Goal: Information Seeking & Learning: Understand process/instructions

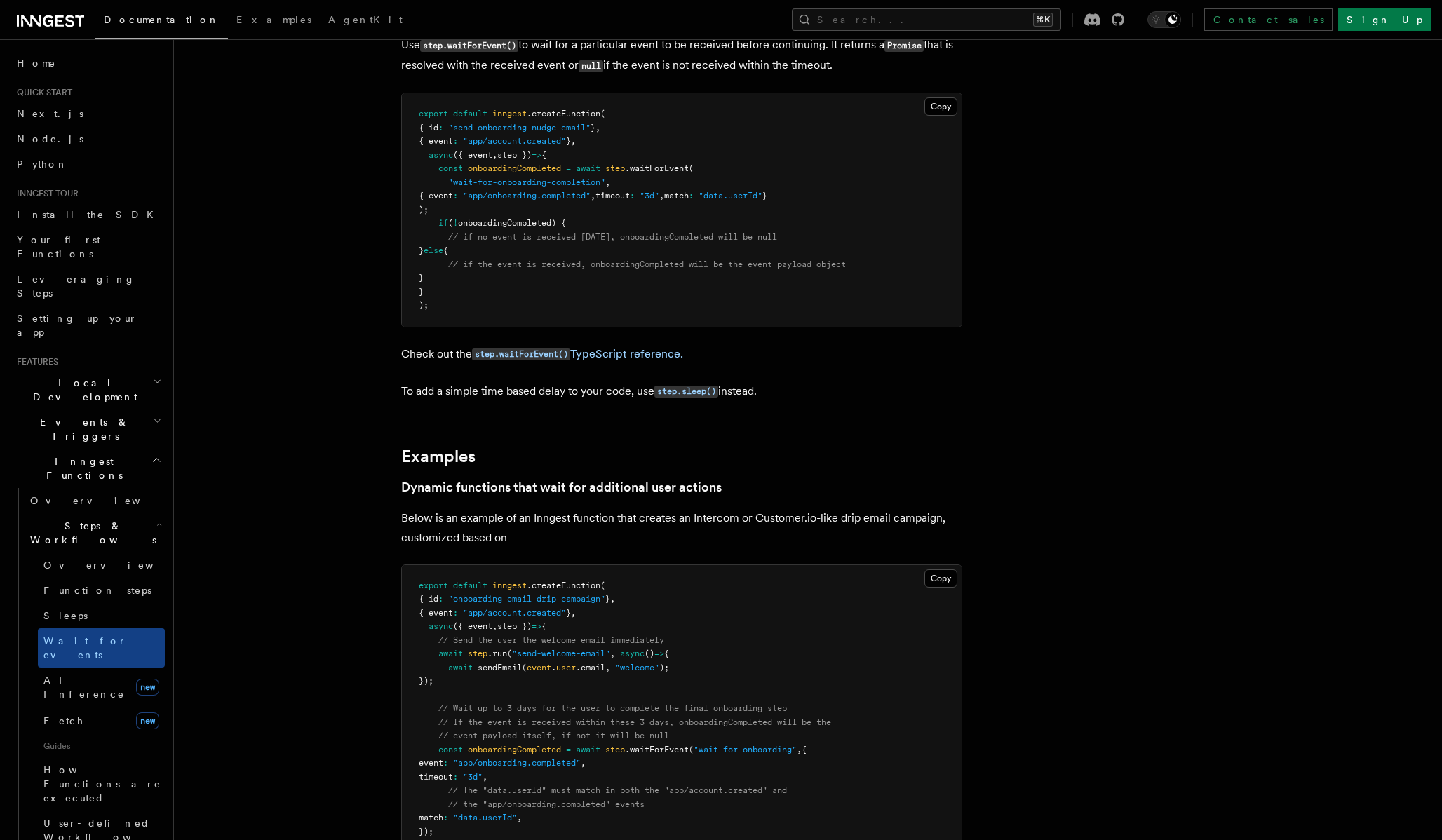
scroll to position [363, 0]
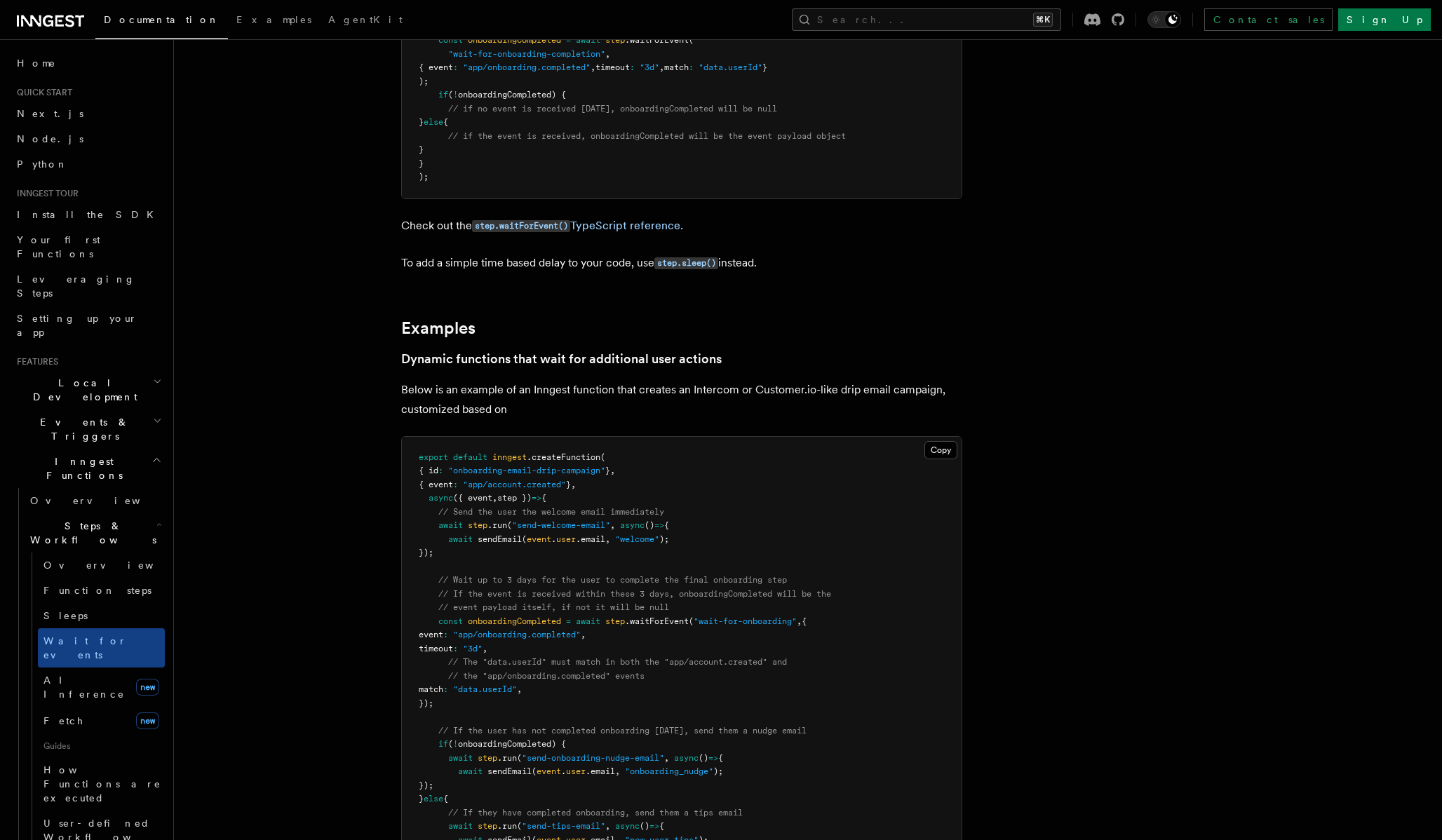
click at [82, 603] on link "Sleeps" at bounding box center [101, 615] width 127 height 25
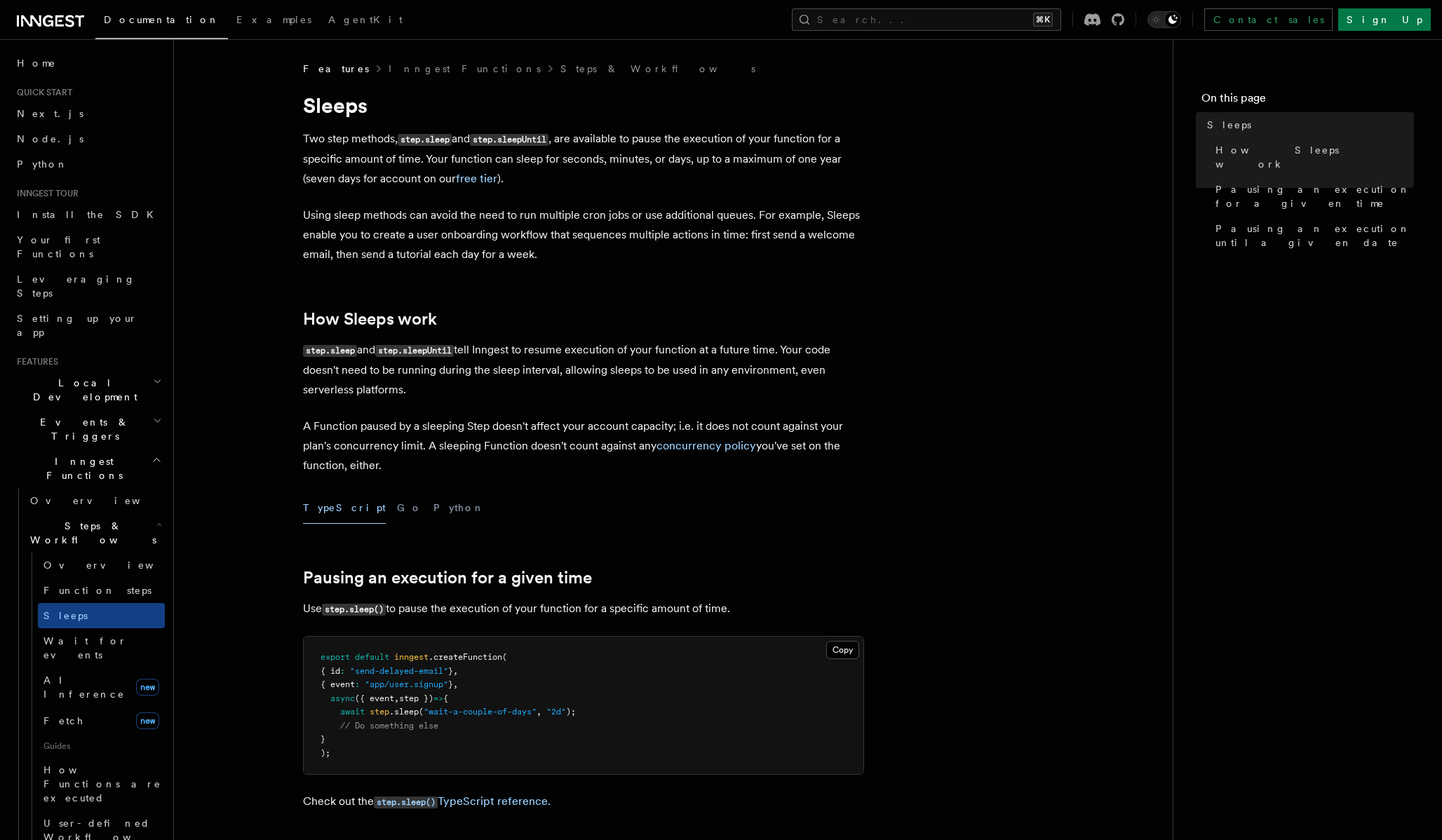
click at [822, 160] on p "Two step methods, step.sleep and step.sleepUntil , are available to pause the e…" at bounding box center [583, 159] width 561 height 60
click at [478, 184] on link "free tier" at bounding box center [477, 178] width 42 height 14
click at [771, 177] on p "Two step methods, step.sleep and step.sleepUntil , are available to pause the e…" at bounding box center [583, 159] width 561 height 60
click at [707, 206] on p "Using sleep methods can avoid the need to run multiple cron jobs or use additio…" at bounding box center [583, 235] width 561 height 59
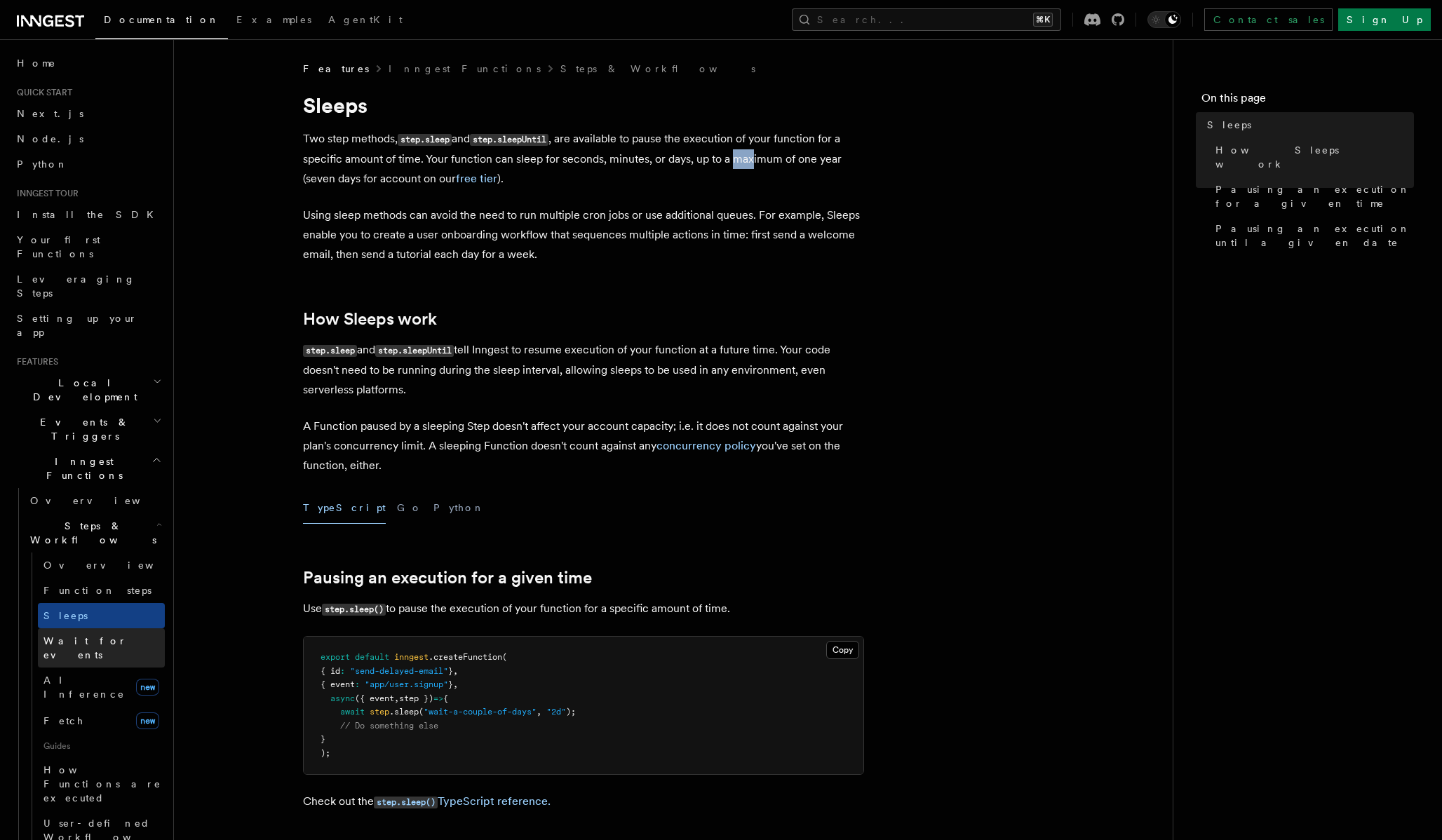
click at [100, 635] on span "Wait for events" at bounding box center [85, 648] width 83 height 25
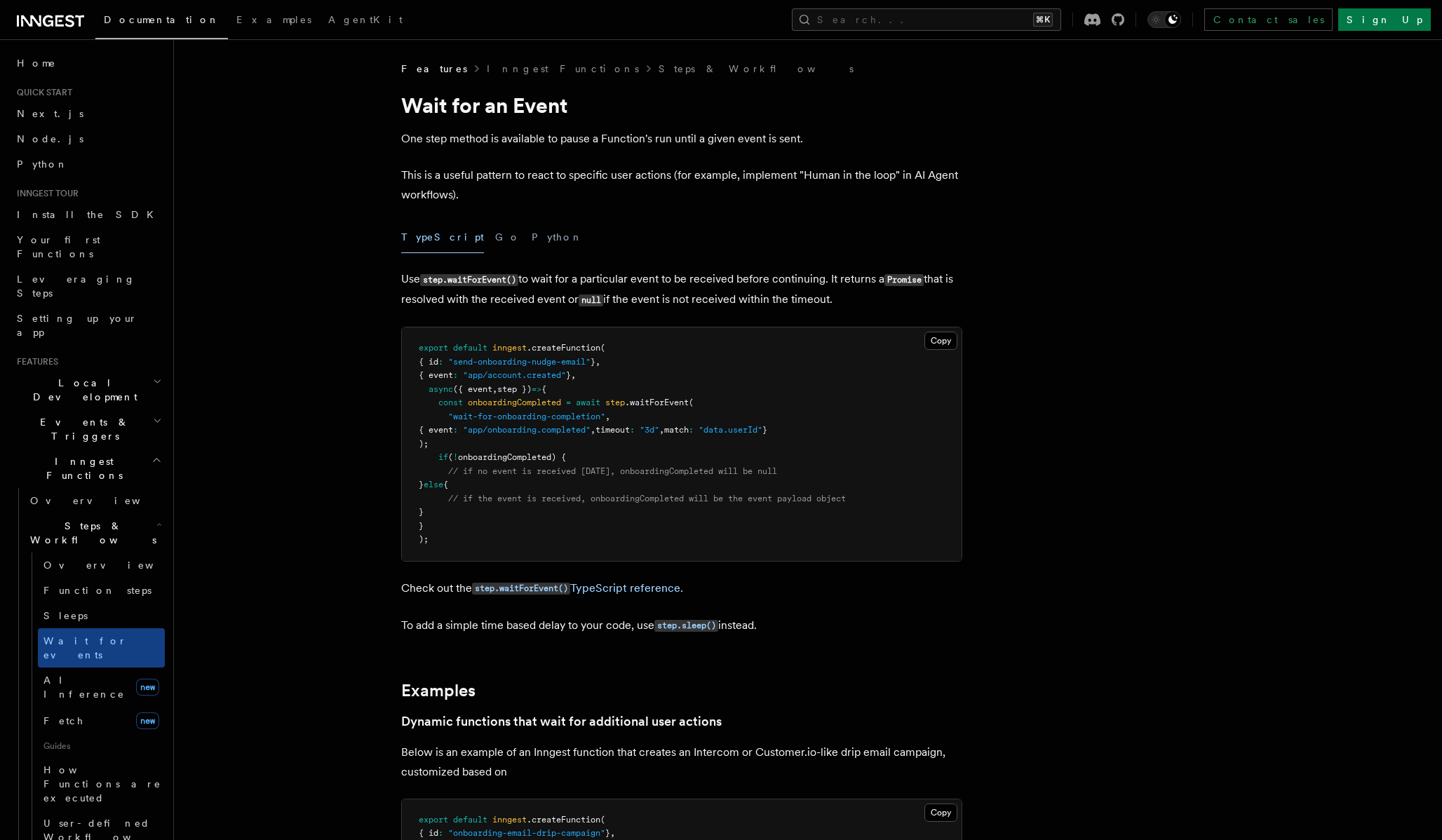
click at [583, 272] on p "Use step.waitForEvent() to wait for a particular event to be received before co…" at bounding box center [682, 289] width 561 height 41
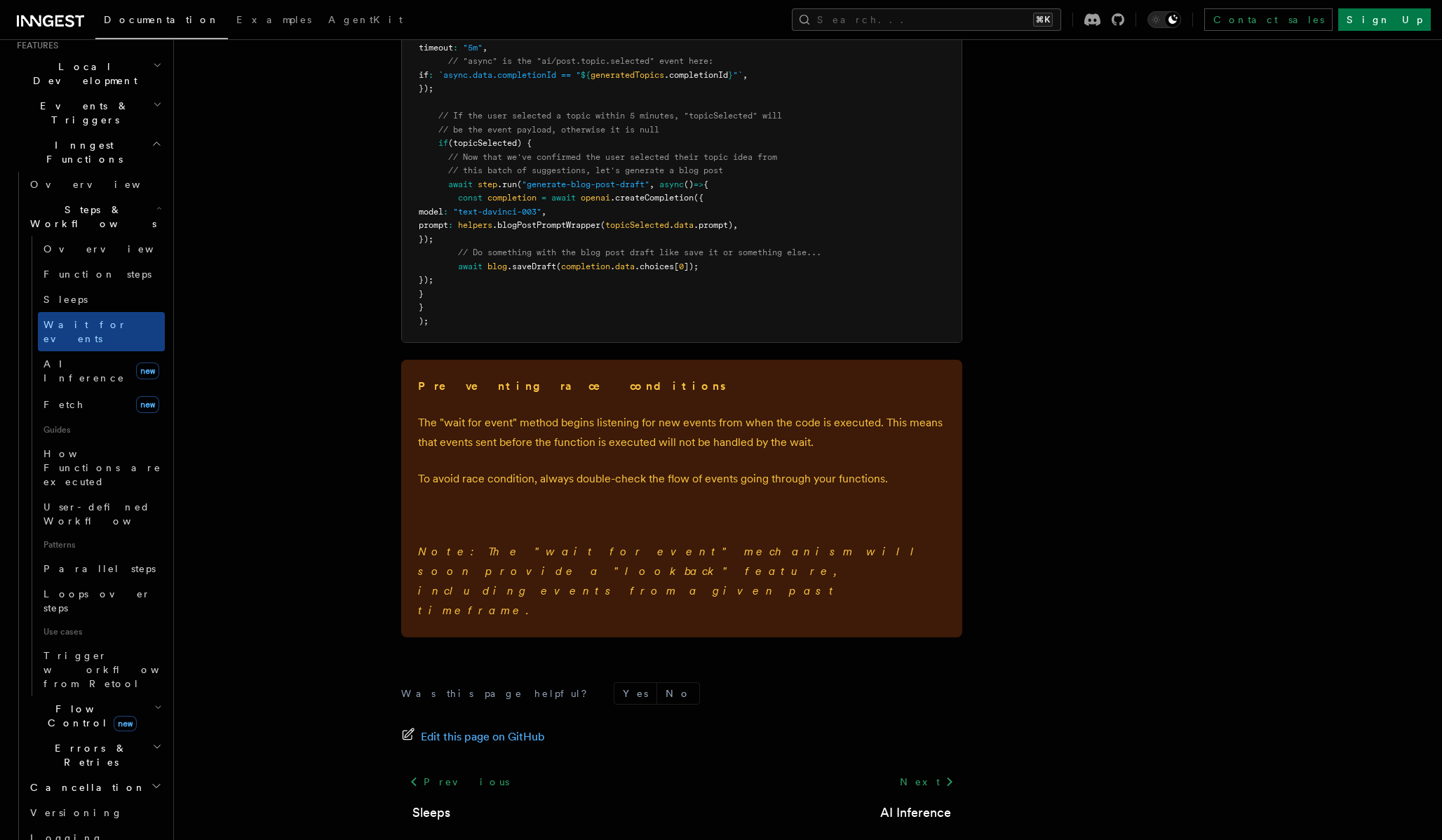
scroll to position [159, 0]
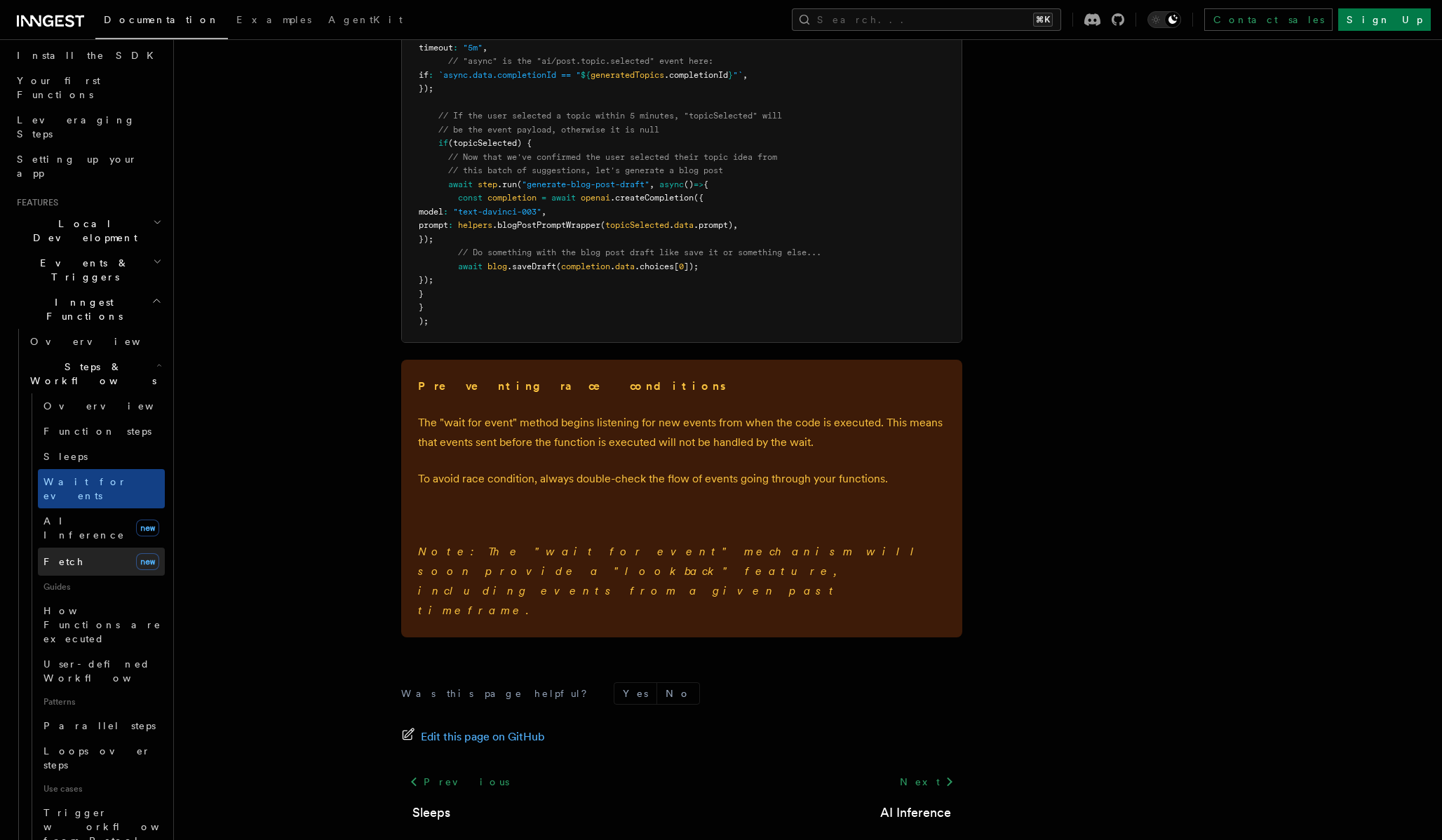
click at [78, 548] on link "Fetch new" at bounding box center [101, 561] width 127 height 28
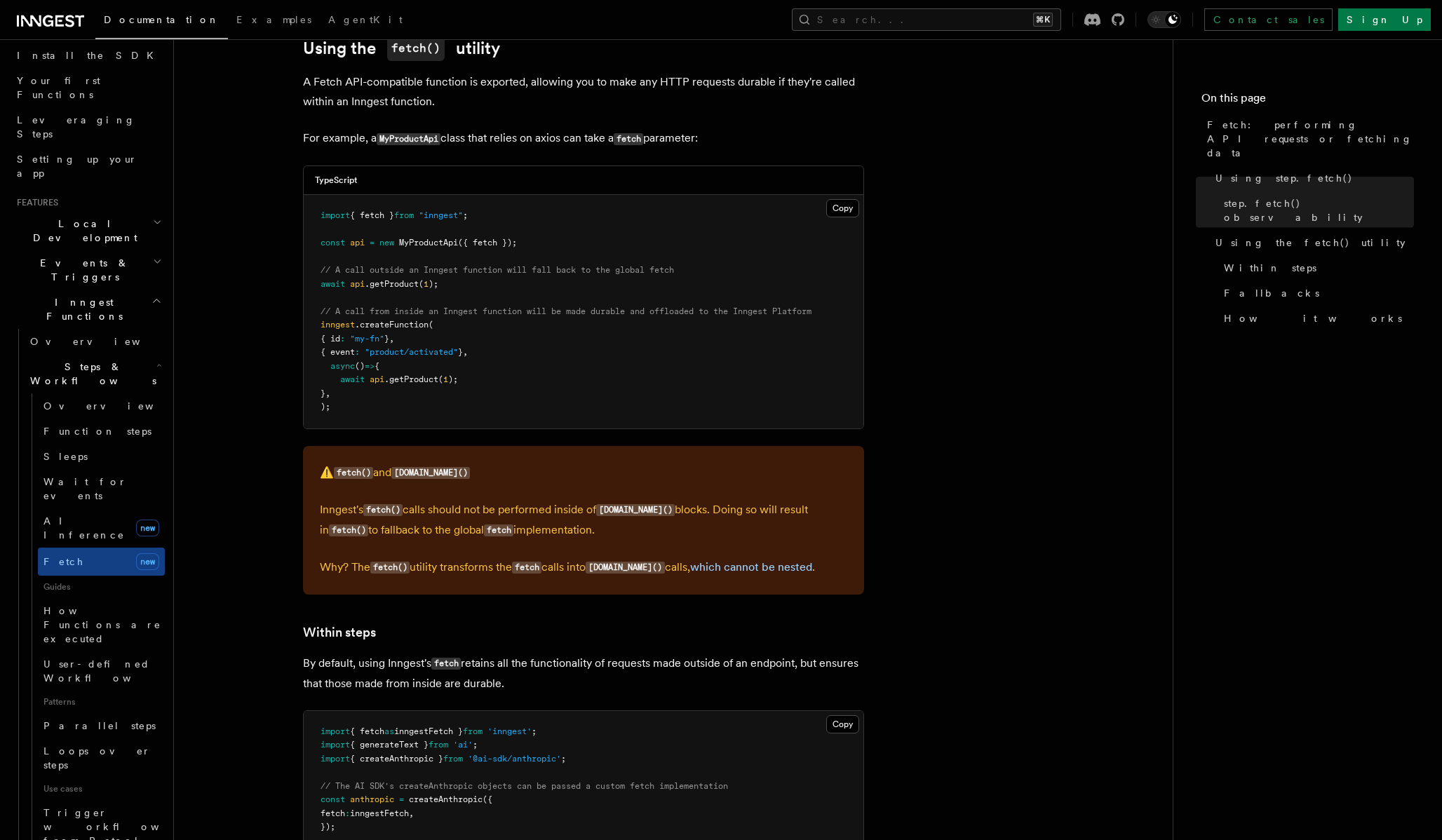
scroll to position [1745, 0]
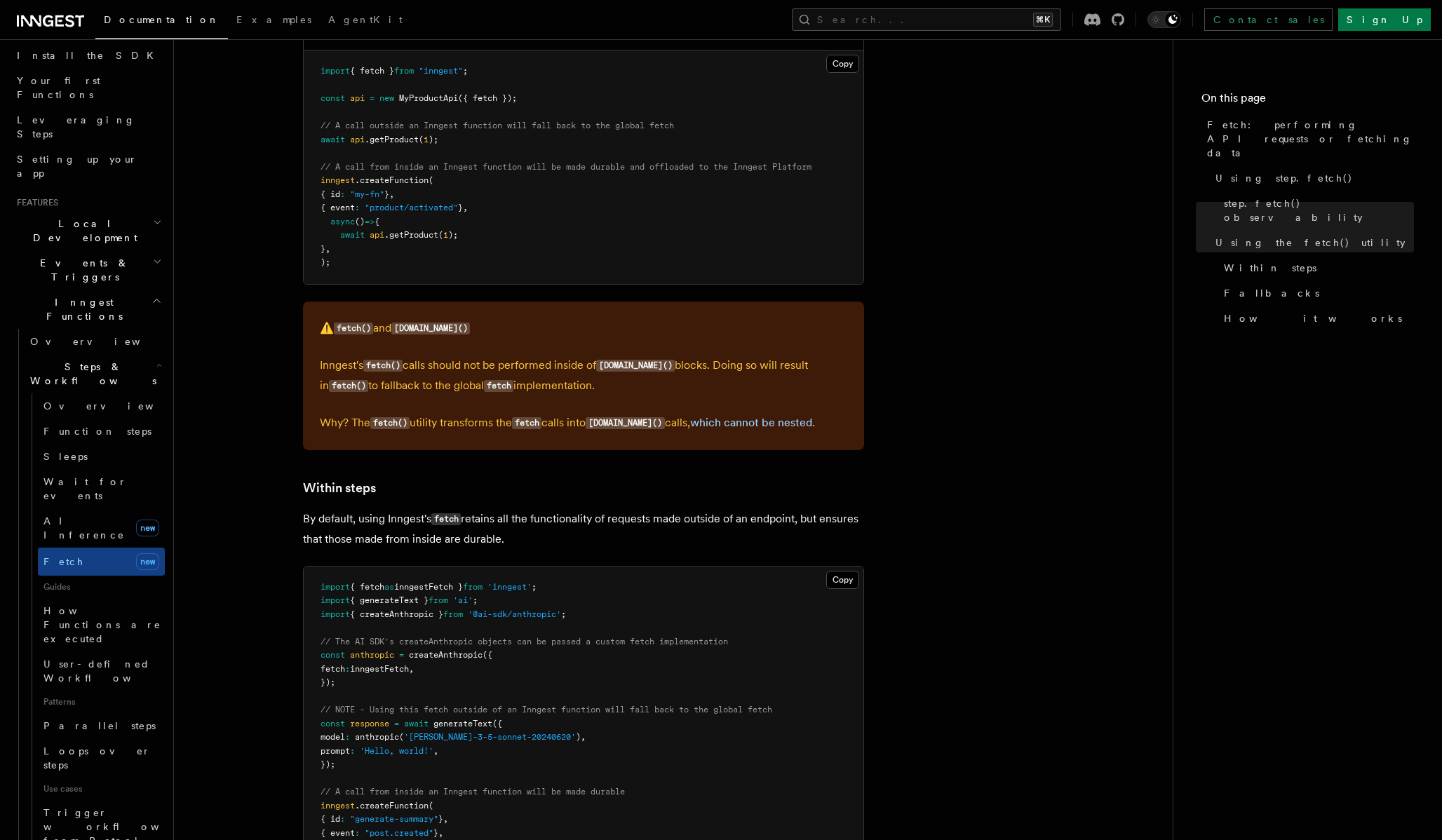
click at [590, 280] on article "Features Inngest Functions Steps & Workflows Fetch: performing API requests or …" at bounding box center [673, 256] width 954 height 3879
click at [88, 444] on link "Sleeps" at bounding box center [101, 456] width 127 height 25
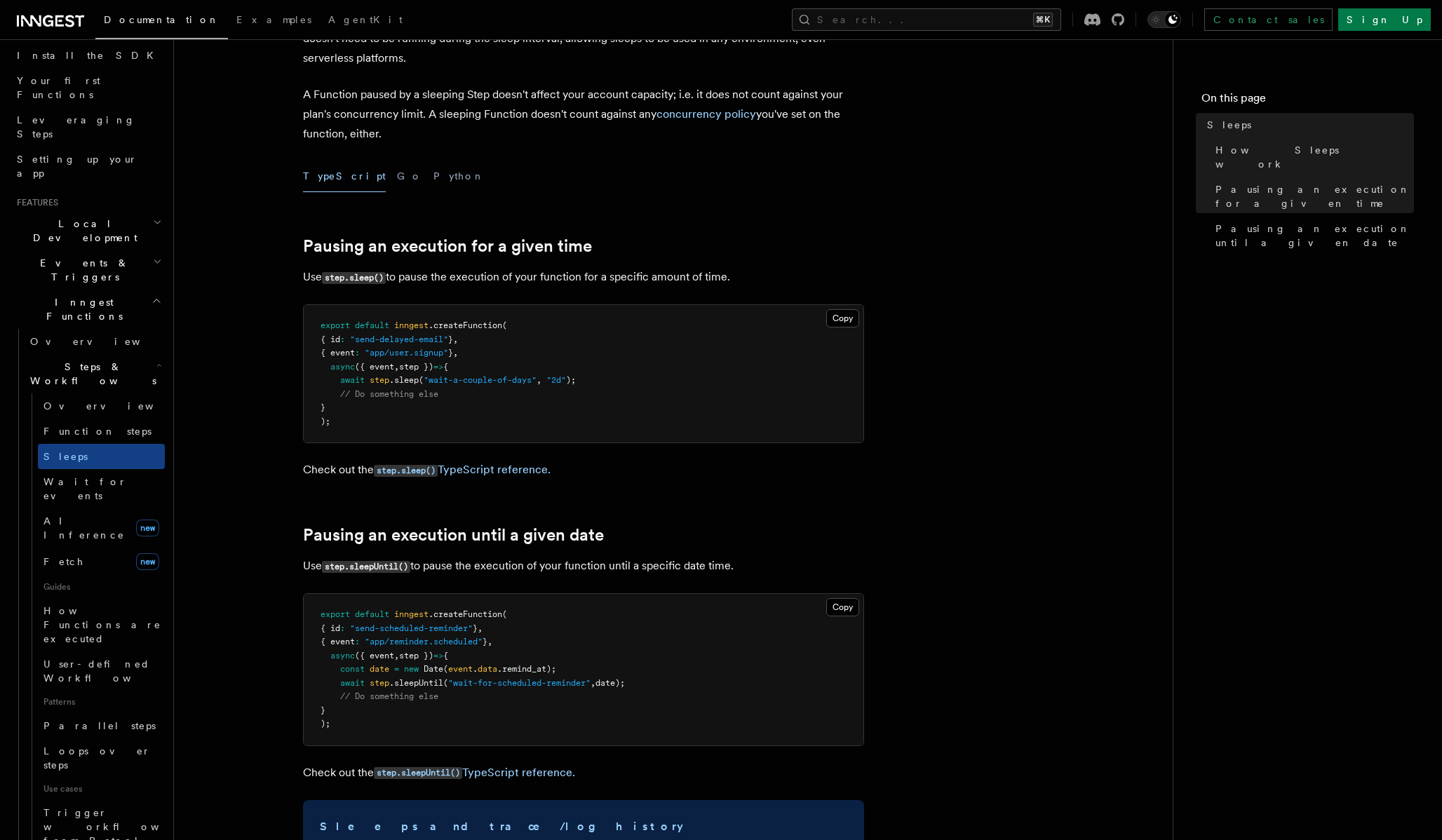
scroll to position [518, 0]
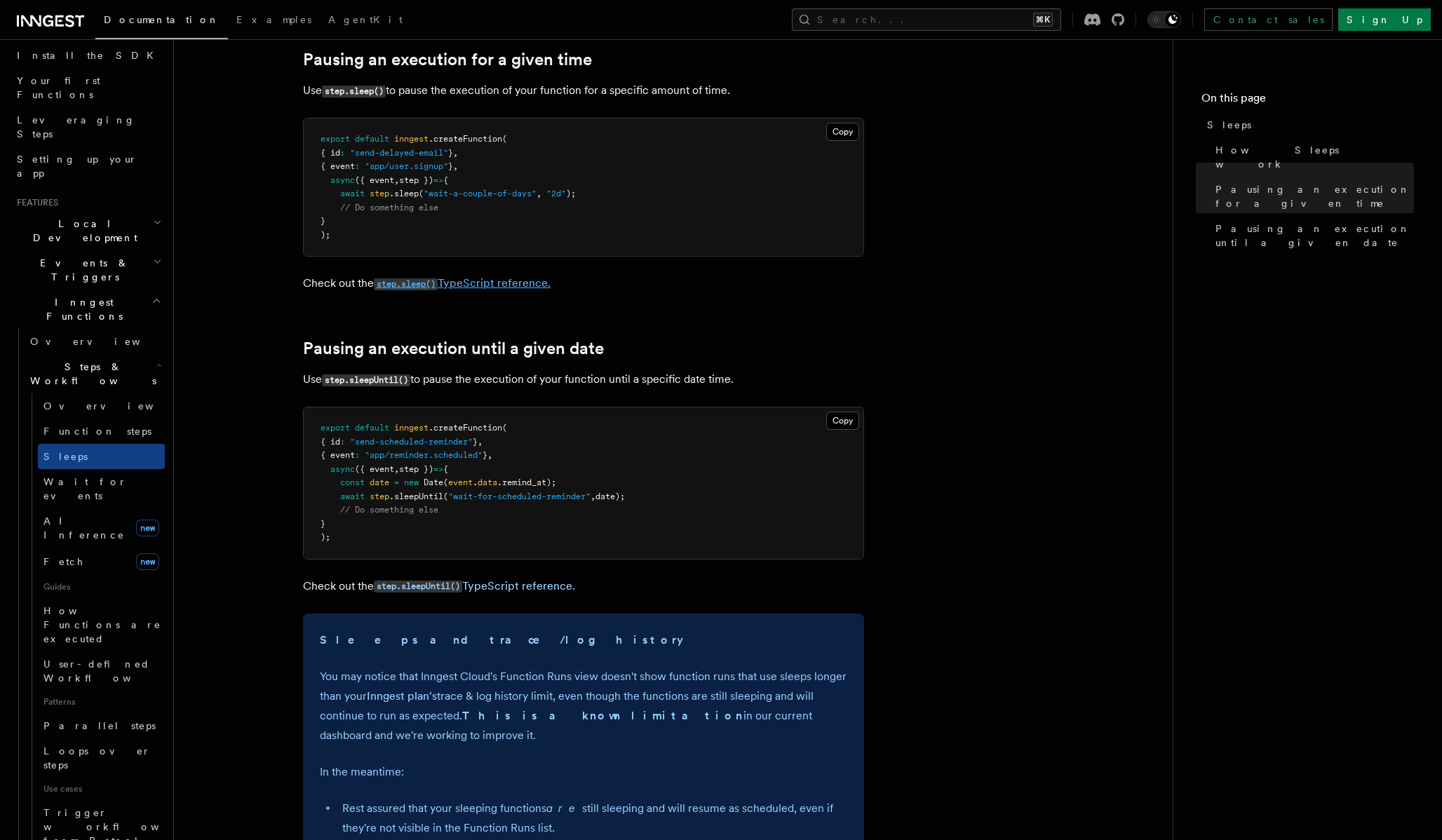
click at [508, 284] on link "step.sleep() TypeScript reference." at bounding box center [462, 283] width 177 height 14
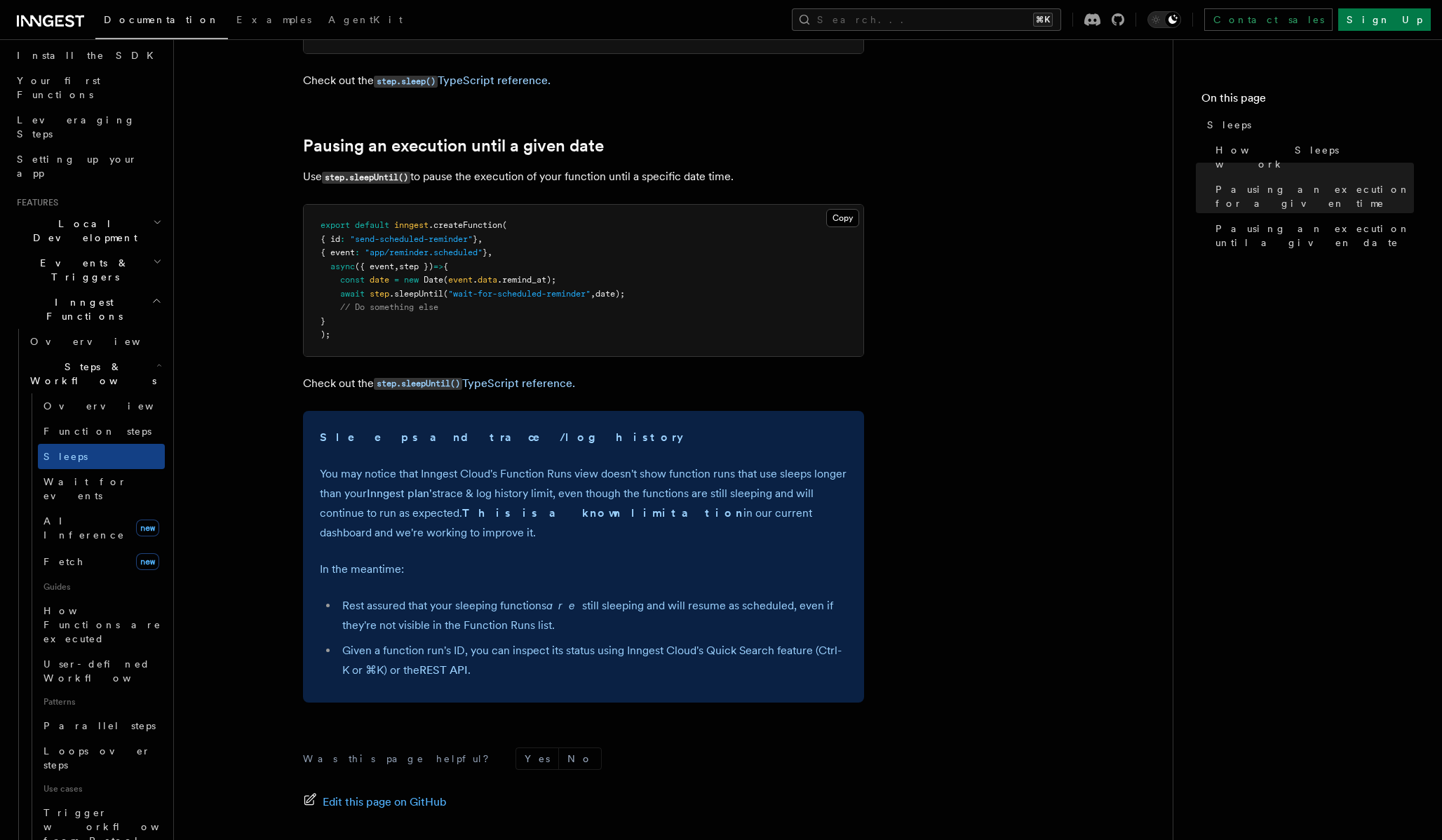
scroll to position [724, 0]
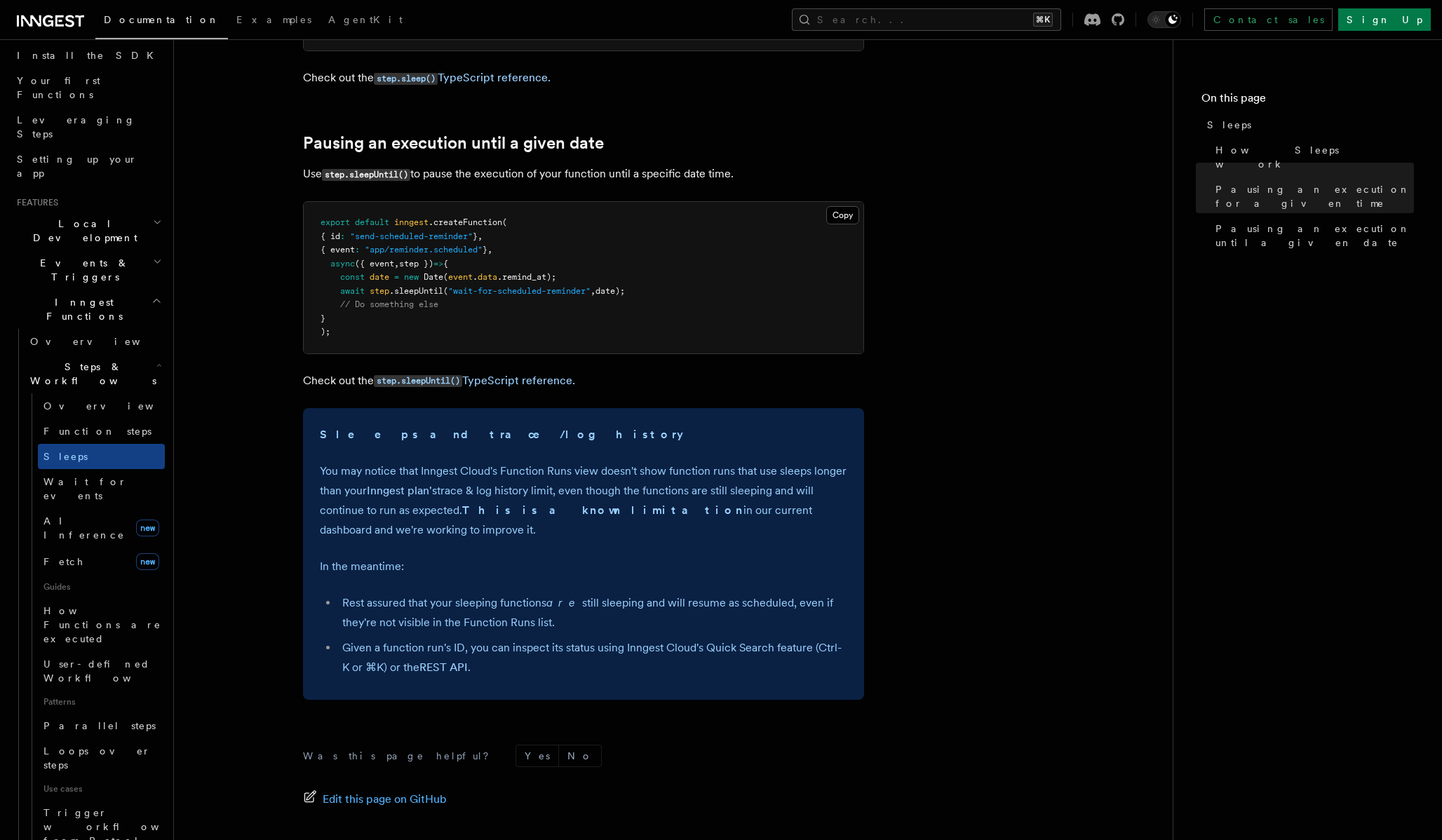
click at [320, 433] on strong "Sleeps and trace/log history" at bounding box center [501, 434] width 363 height 14
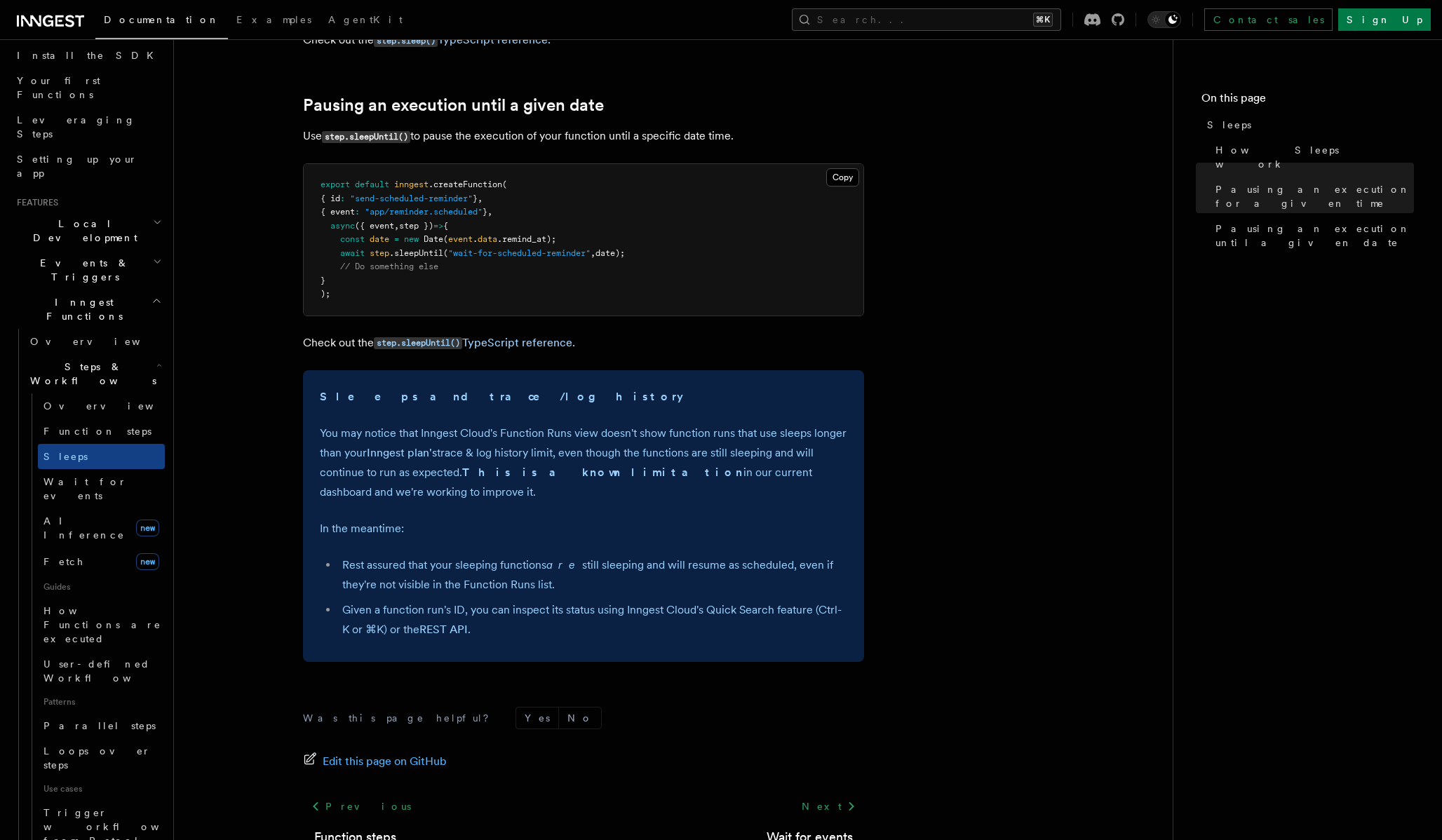
scroll to position [755, 0]
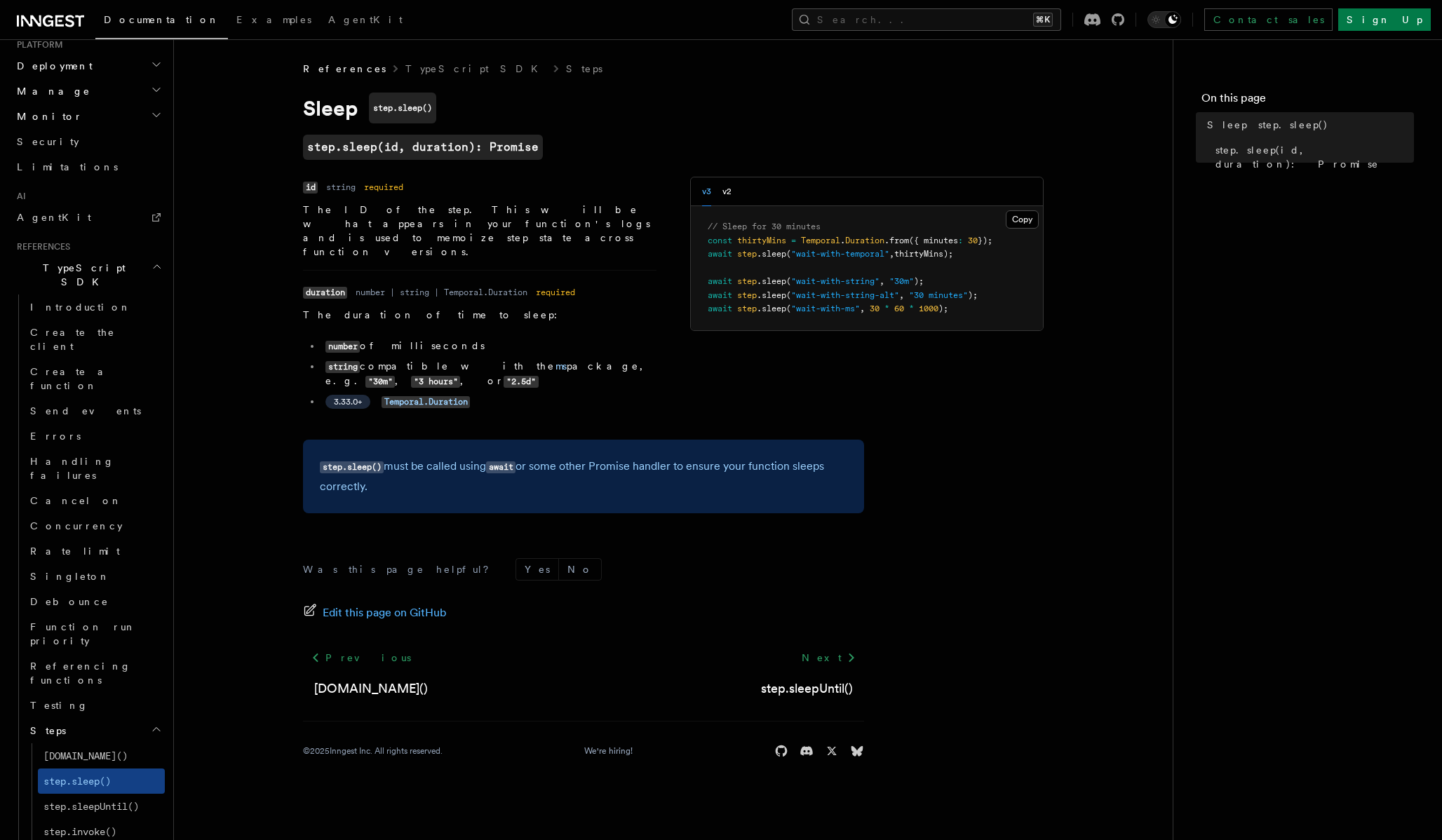
scroll to position [755, 0]
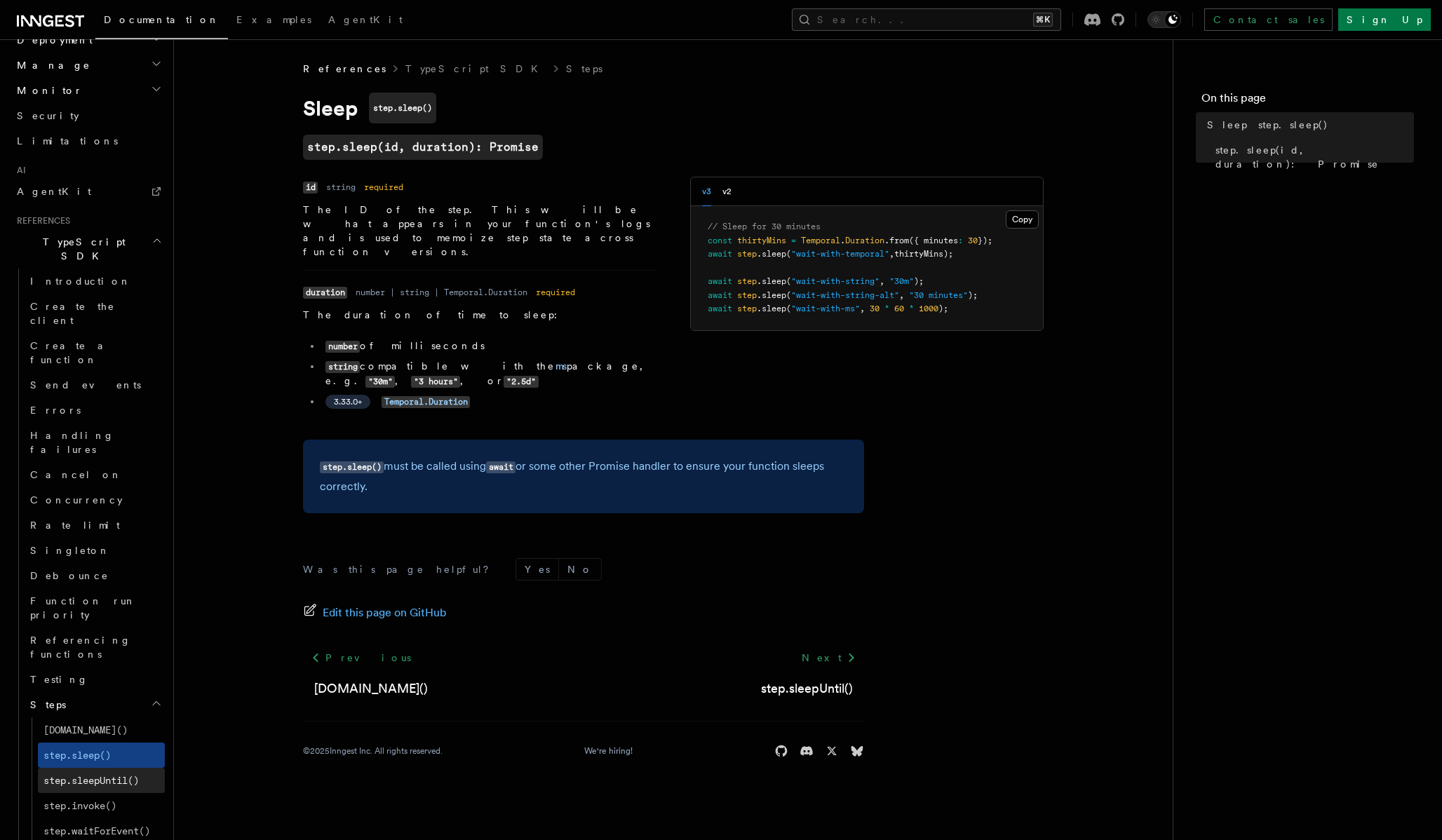
click at [134, 775] on span "step.sleepUntil()" at bounding box center [91, 780] width 96 height 11
